Goal: Task Accomplishment & Management: Manage account settings

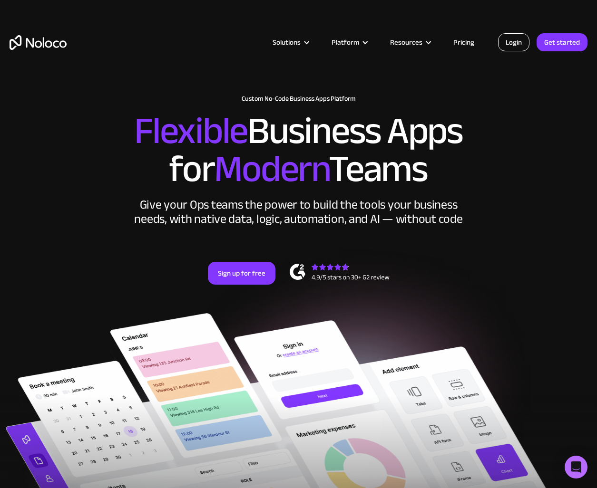
click at [512, 45] on link "Login" at bounding box center [513, 42] width 31 height 18
click at [564, 135] on h2 "Flexible Business Apps for Modern Teams" at bounding box center [299, 150] width 578 height 76
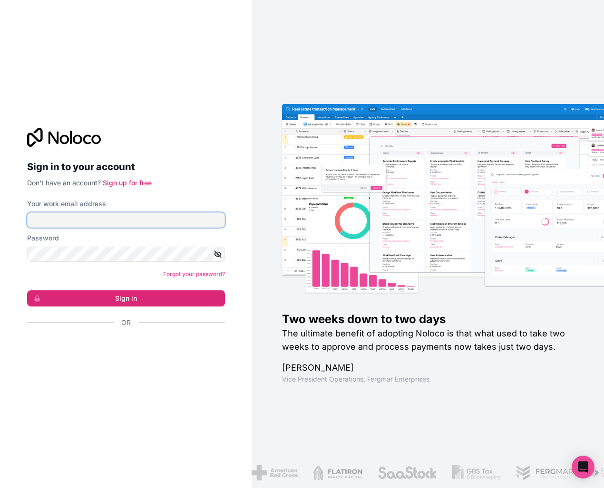
click at [117, 222] on input "Your work email address" at bounding box center [126, 220] width 198 height 15
type input "support@automationhelpers.com"
click at [27, 291] on button "Sign in" at bounding box center [126, 299] width 198 height 16
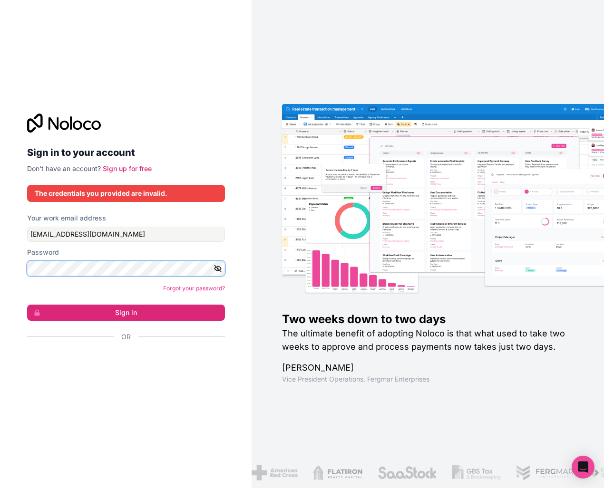
click at [0, 488] on com-1password-button at bounding box center [0, 488] width 0 height 0
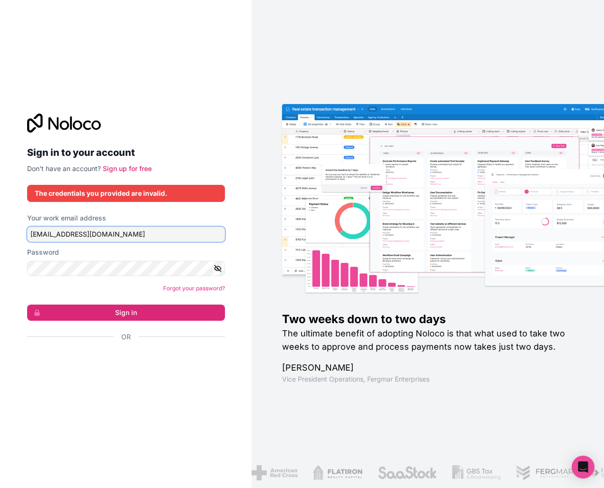
click at [161, 234] on input "support@automationhelpers.com" at bounding box center [126, 234] width 198 height 15
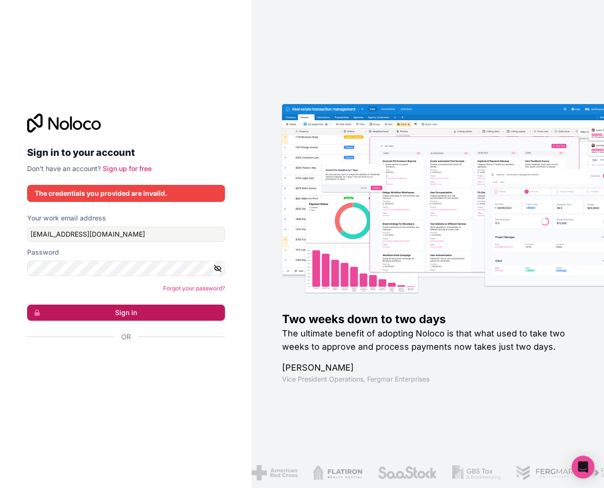
click at [196, 312] on button "Sign in" at bounding box center [126, 313] width 198 height 16
